Goal: Obtain resource: Download file/media

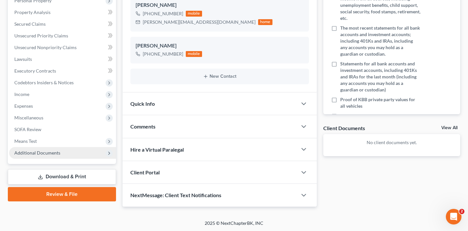
click at [63, 152] on span "Additional Documents" at bounding box center [62, 153] width 107 height 12
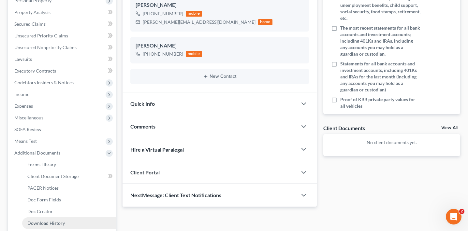
click at [62, 220] on link "Download History" at bounding box center [69, 224] width 94 height 12
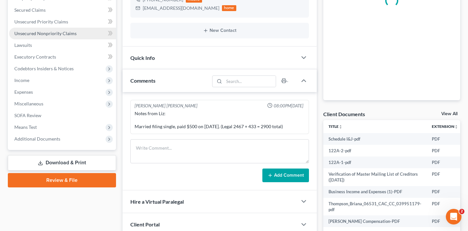
scroll to position [154, 0]
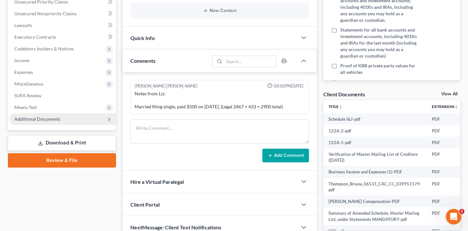
click at [59, 119] on span "Additional Documents" at bounding box center [37, 119] width 46 height 6
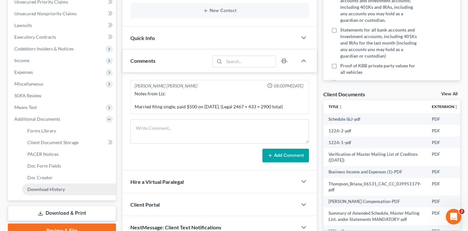
click at [55, 188] on span "Download History" at bounding box center [45, 190] width 37 height 6
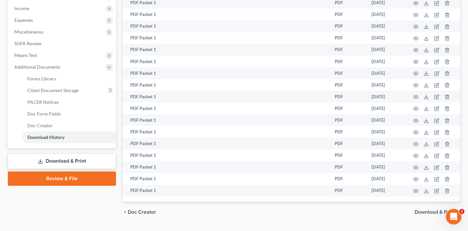
scroll to position [222, 0]
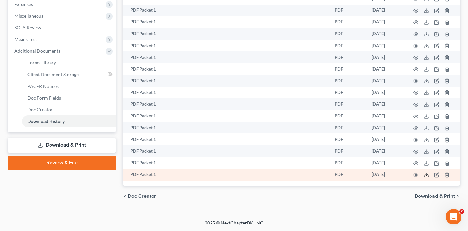
click at [425, 174] on icon at bounding box center [426, 175] width 5 height 5
